Goal: Task Accomplishment & Management: Use online tool/utility

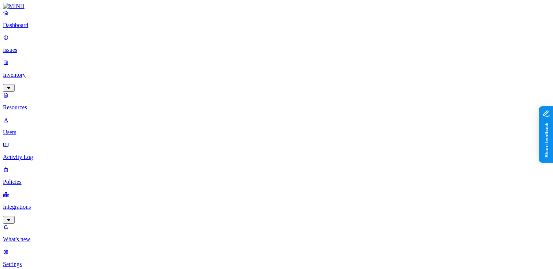
click at [51, 191] on link "Integrations" at bounding box center [277, 206] width 548 height 31
